Goal: Transaction & Acquisition: Purchase product/service

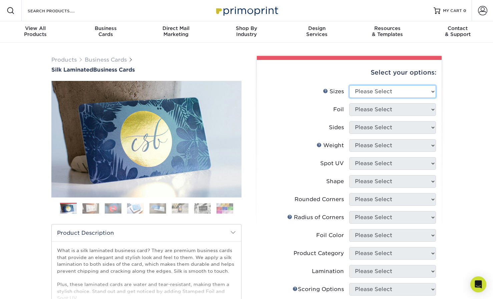
click at [410, 90] on select "Please Select 1.5" x 3.5" - Mini 1.75" x 3.5" - Mini 2" x 2" - Square 2" x 3" -…" at bounding box center [392, 91] width 87 height 13
select select "2.00x3.50"
click at [349, 85] on select "Please Select 1.5" x 3.5" - Mini 1.75" x 3.5" - Mini 2" x 2" - Square 2" x 3" -…" at bounding box center [392, 91] width 87 height 13
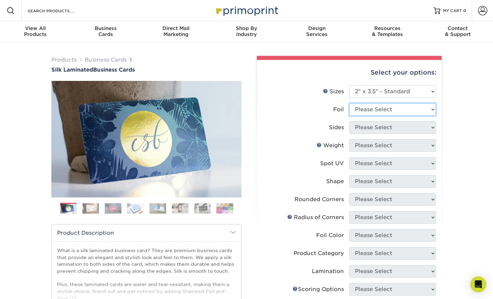
click at [394, 111] on select "Please Select Yes No" at bounding box center [392, 109] width 87 height 13
select select "0"
click at [349, 103] on select "Please Select Yes No" at bounding box center [392, 109] width 87 height 13
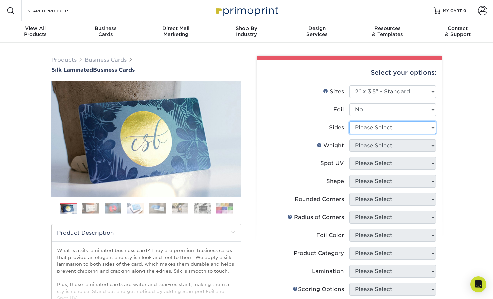
click at [383, 127] on select "Please Select Print Both Sides Print Front Only" at bounding box center [392, 127] width 87 height 13
select select "13abbda7-1d64-4f25-8bb2-c179b224825d"
click at [349, 121] on select "Please Select Print Both Sides Print Front Only" at bounding box center [392, 127] width 87 height 13
click at [382, 146] on select "Please Select 16PT" at bounding box center [392, 145] width 87 height 13
select select "16PT"
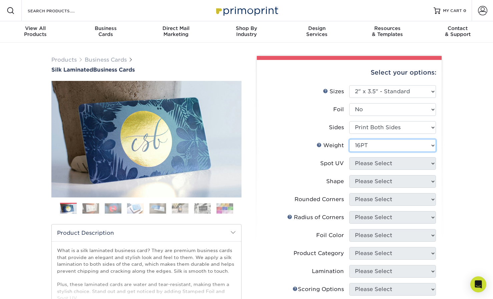
click at [349, 139] on select "Please Select 16PT" at bounding box center [392, 145] width 87 height 13
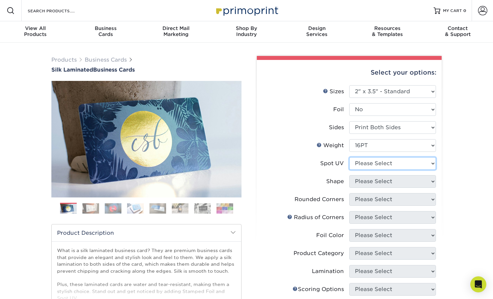
click at [385, 166] on select "Please Select No Spot UV Front and Back (Both Sides) Front Only Back Only" at bounding box center [392, 163] width 87 height 13
select select "0"
click at [349, 157] on select "Please Select No Spot UV Front and Back (Both Sides) Front Only Back Only" at bounding box center [392, 163] width 87 height 13
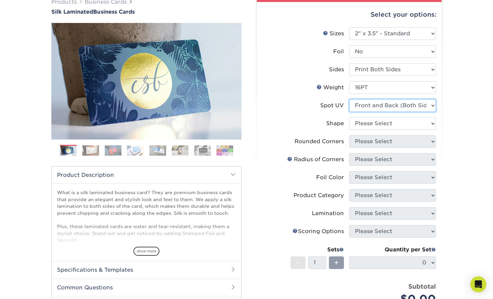
scroll to position [100, 0]
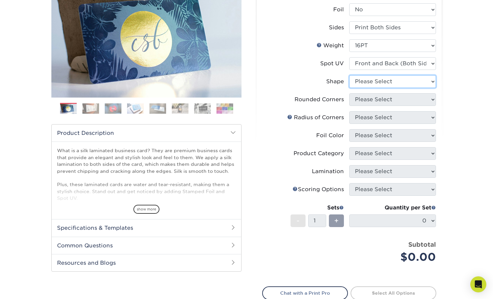
click at [373, 78] on select "Please Select Standard" at bounding box center [392, 81] width 87 height 13
select select "standard"
click at [349, 75] on select "Please Select Standard" at bounding box center [392, 81] width 87 height 13
click at [371, 99] on select "Please Select Yes - Round 2 Corners Yes - Round 4 Corners No" at bounding box center [392, 99] width 87 height 13
select select "0"
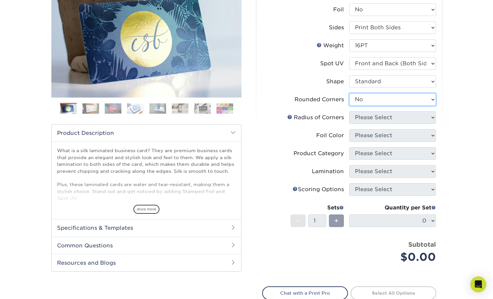
click at [349, 93] on select "Please Select Yes - Round 2 Corners Yes - Round 4 Corners No" at bounding box center [392, 99] width 87 height 13
